Goal: Task Accomplishment & Management: Use online tool/utility

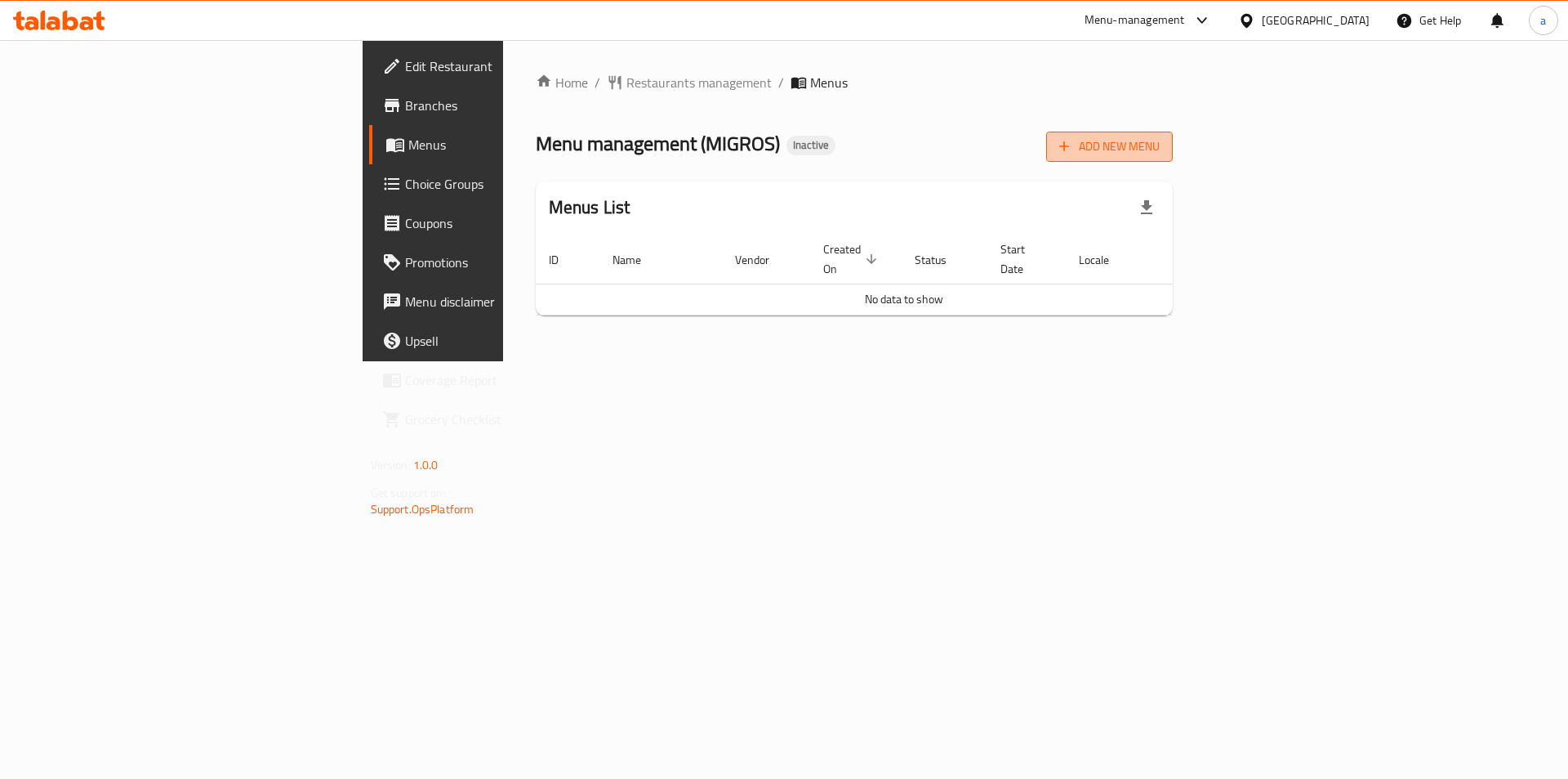
click at [1072, 152] on icon "button" at bounding box center [1064, 145] width 16 height 16
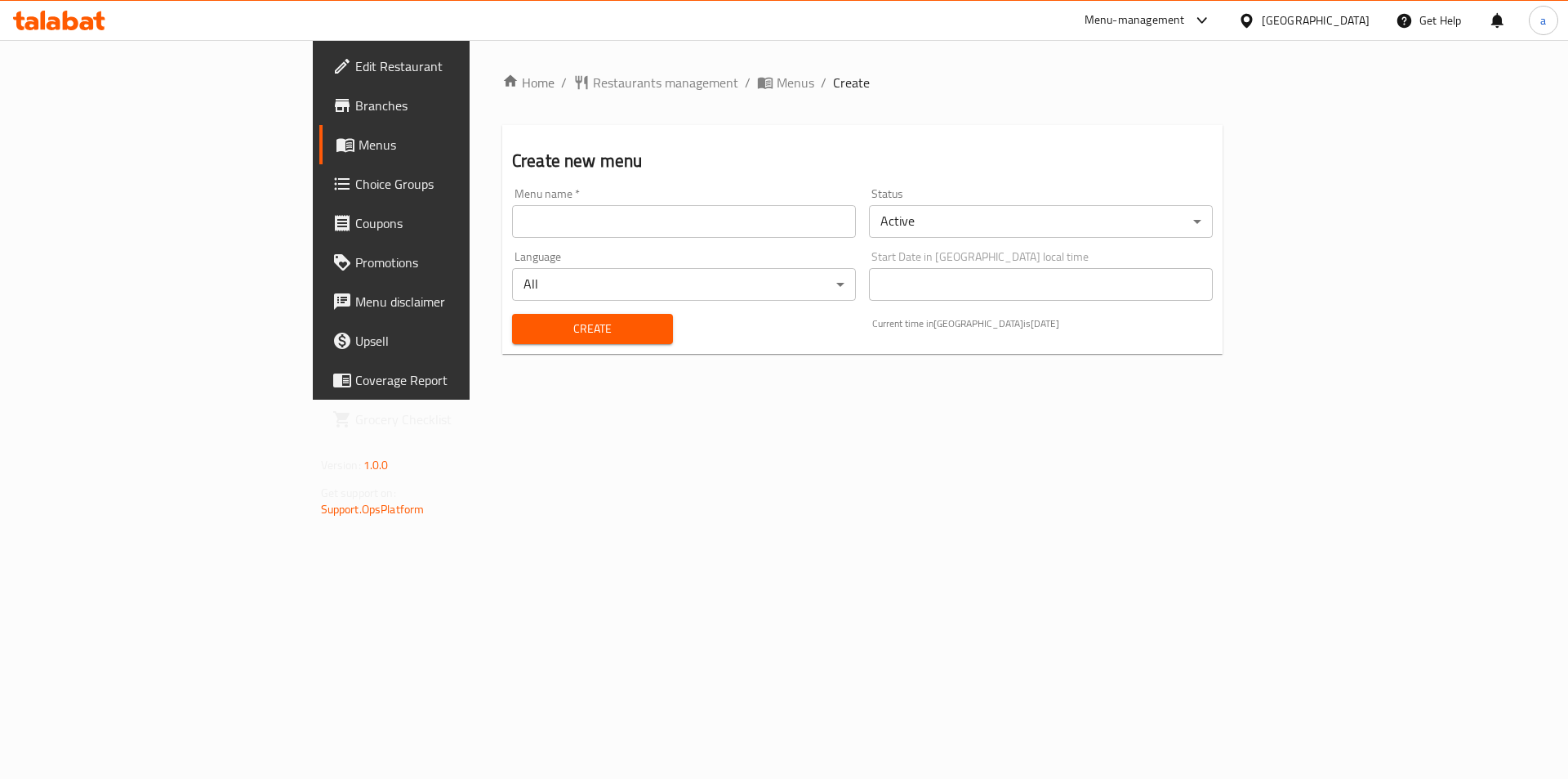
click at [655, 238] on div "Menu name   * Menu name *" at bounding box center [683, 212] width 357 height 63
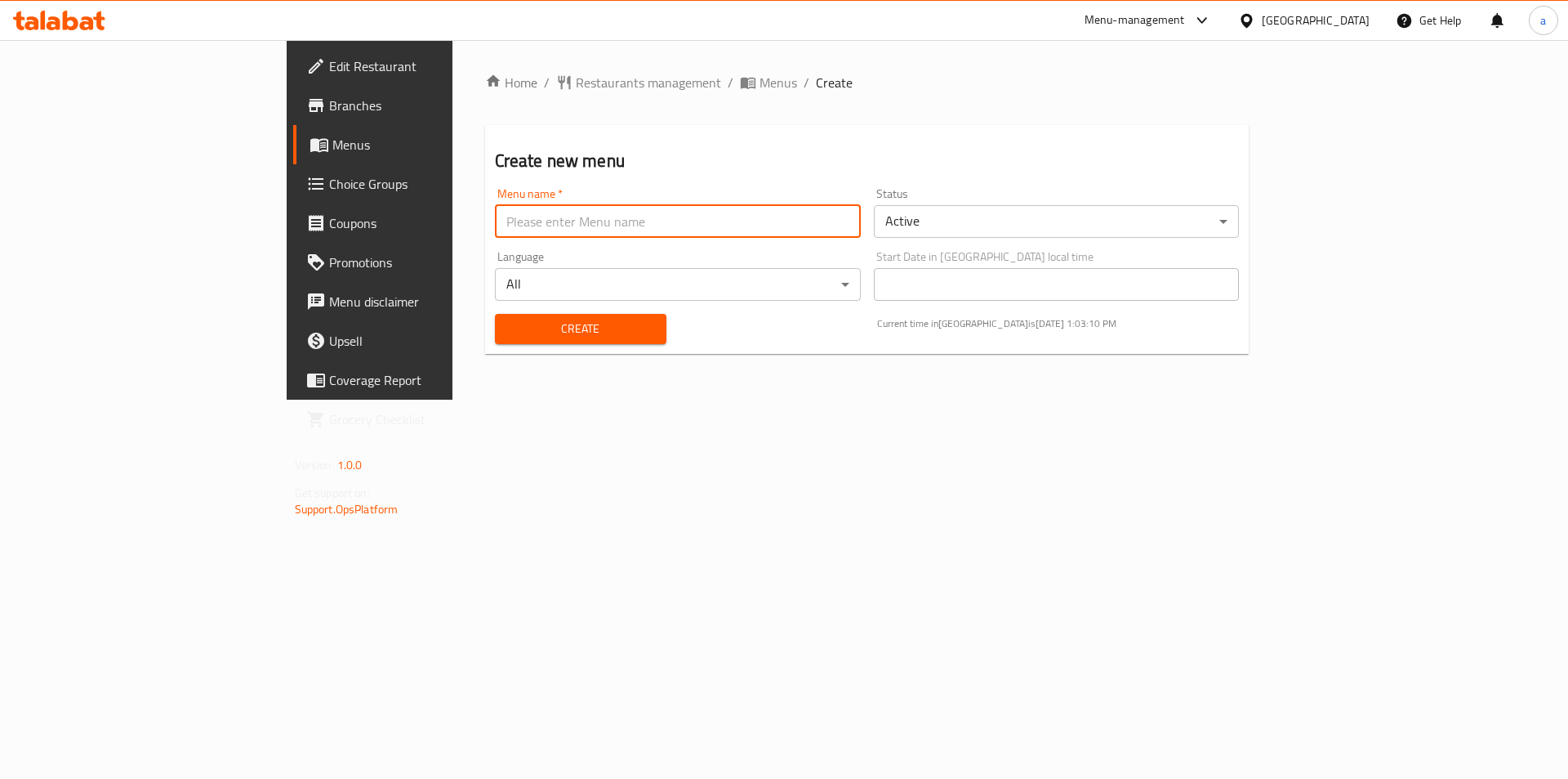
click at [654, 221] on input "text" at bounding box center [678, 221] width 366 height 33
type input "MENU"
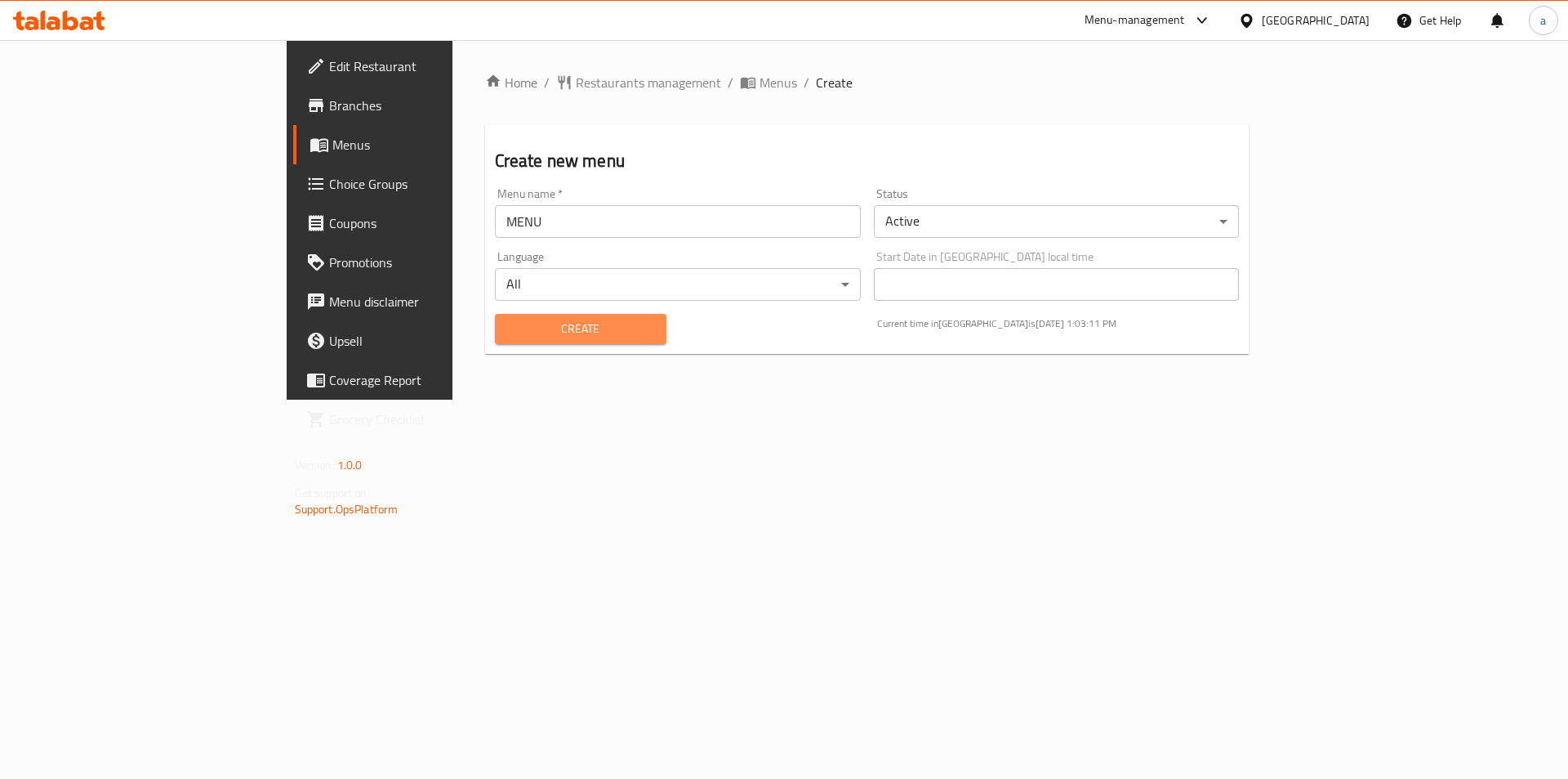
click at [508, 329] on span "Create" at bounding box center [580, 328] width 145 height 20
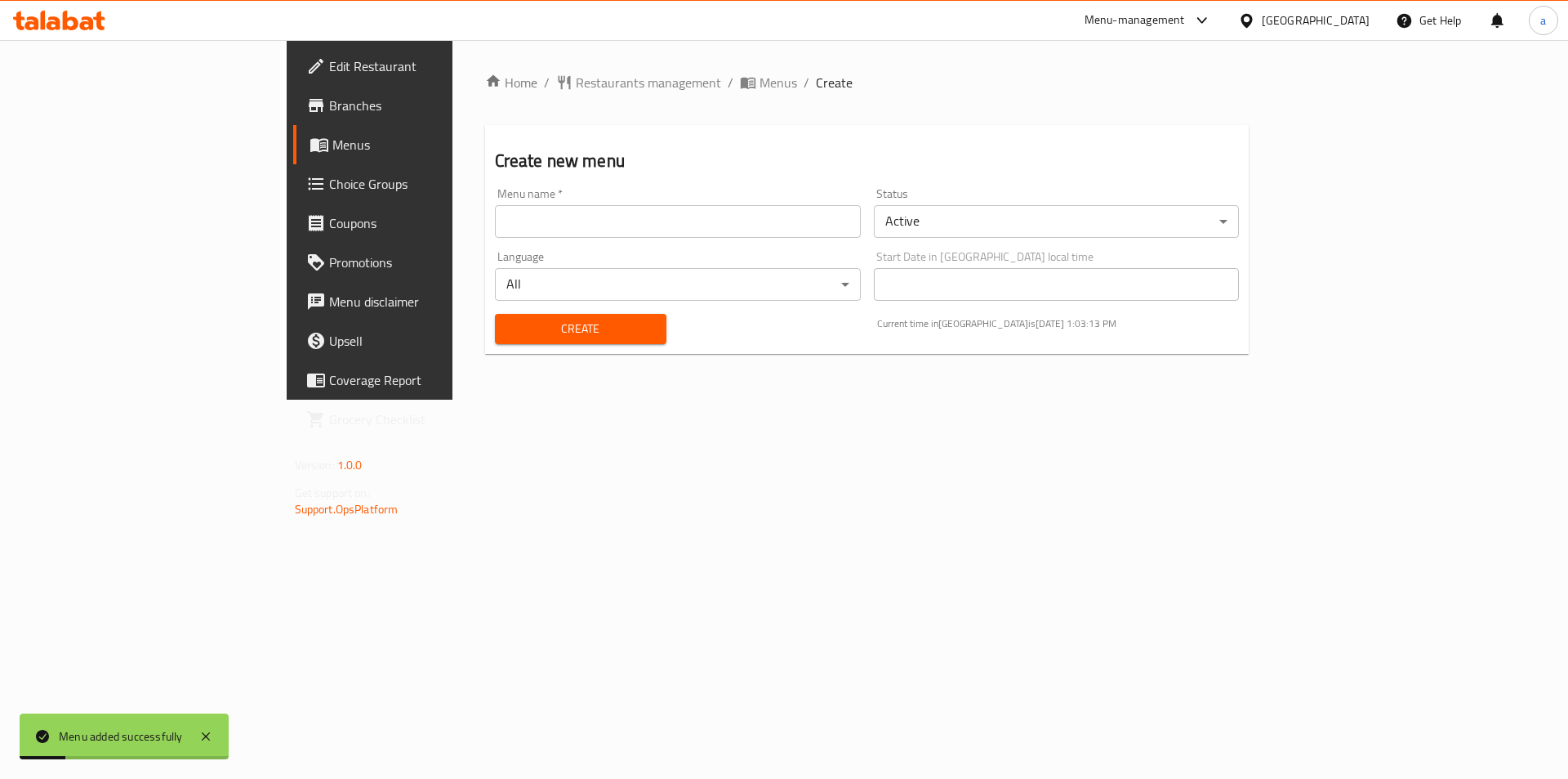
click at [332, 143] on span "Menus" at bounding box center [433, 144] width 203 height 19
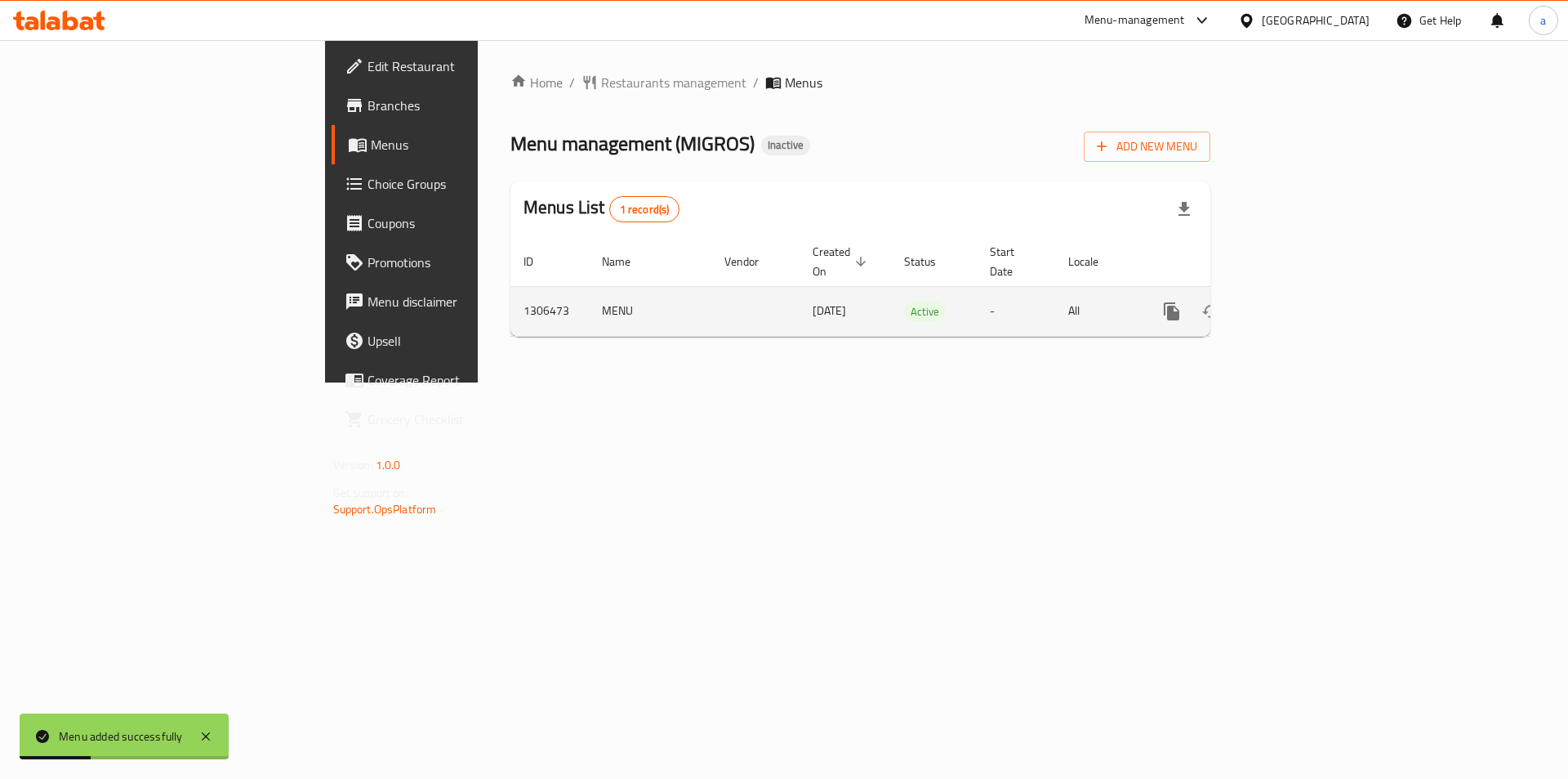
click at [1299, 301] on icon "enhanced table" at bounding box center [1290, 311] width 19 height 19
